Goal: Find specific page/section: Find specific page/section

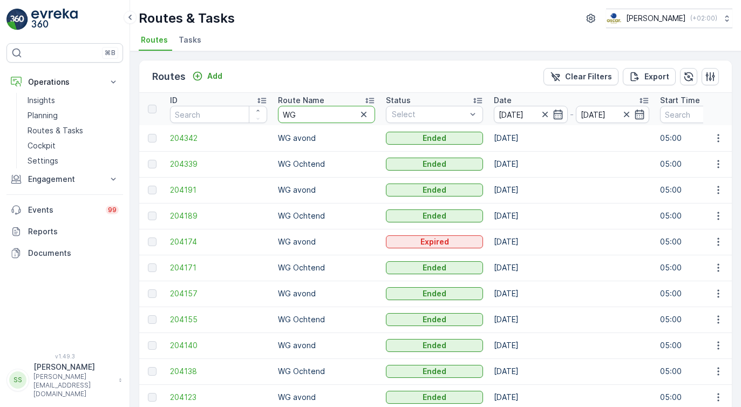
drag, startPoint x: 299, startPoint y: 116, endPoint x: 283, endPoint y: 110, distance: 16.7
click at [283, 110] on input "WG" at bounding box center [326, 114] width 97 height 17
type input "SL"
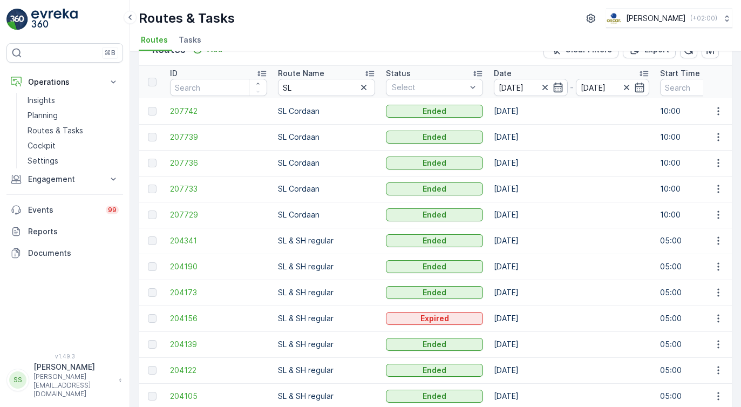
scroll to position [42, 0]
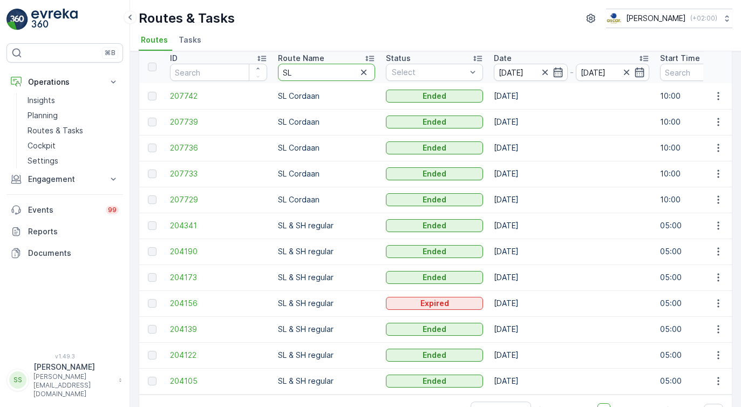
drag, startPoint x: 305, startPoint y: 73, endPoint x: 279, endPoint y: 72, distance: 25.4
click at [279, 72] on input "SL" at bounding box center [326, 72] width 97 height 17
type input "WG"
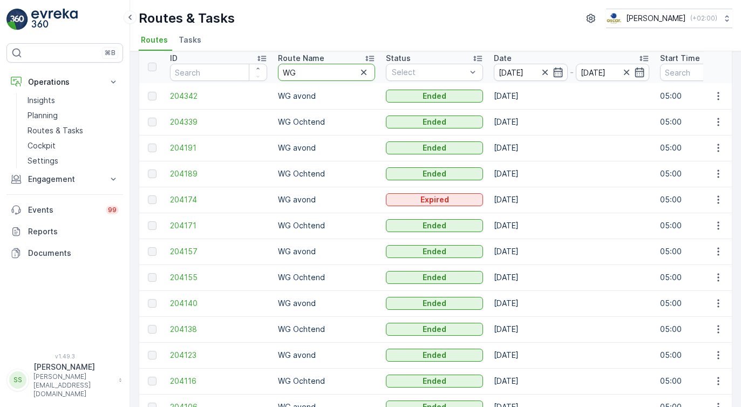
click at [556, 71] on icon "button" at bounding box center [558, 72] width 11 height 11
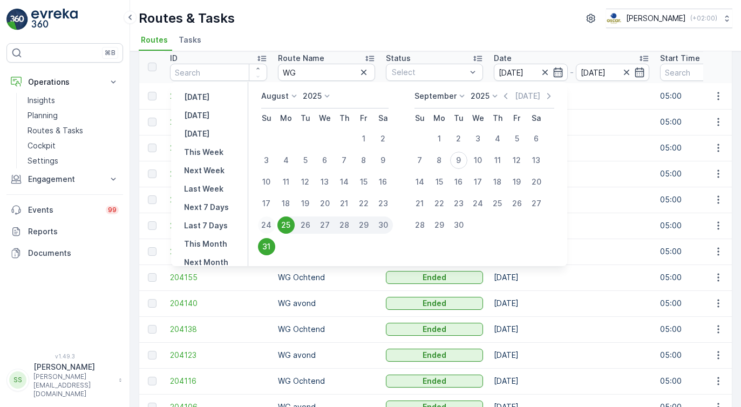
click at [270, 224] on div "24" at bounding box center [266, 225] width 17 height 17
type input "[DATE]"
click at [288, 227] on div "25" at bounding box center [286, 225] width 17 height 17
type input "[DATE]"
